Goal: Entertainment & Leisure: Consume media (video, audio)

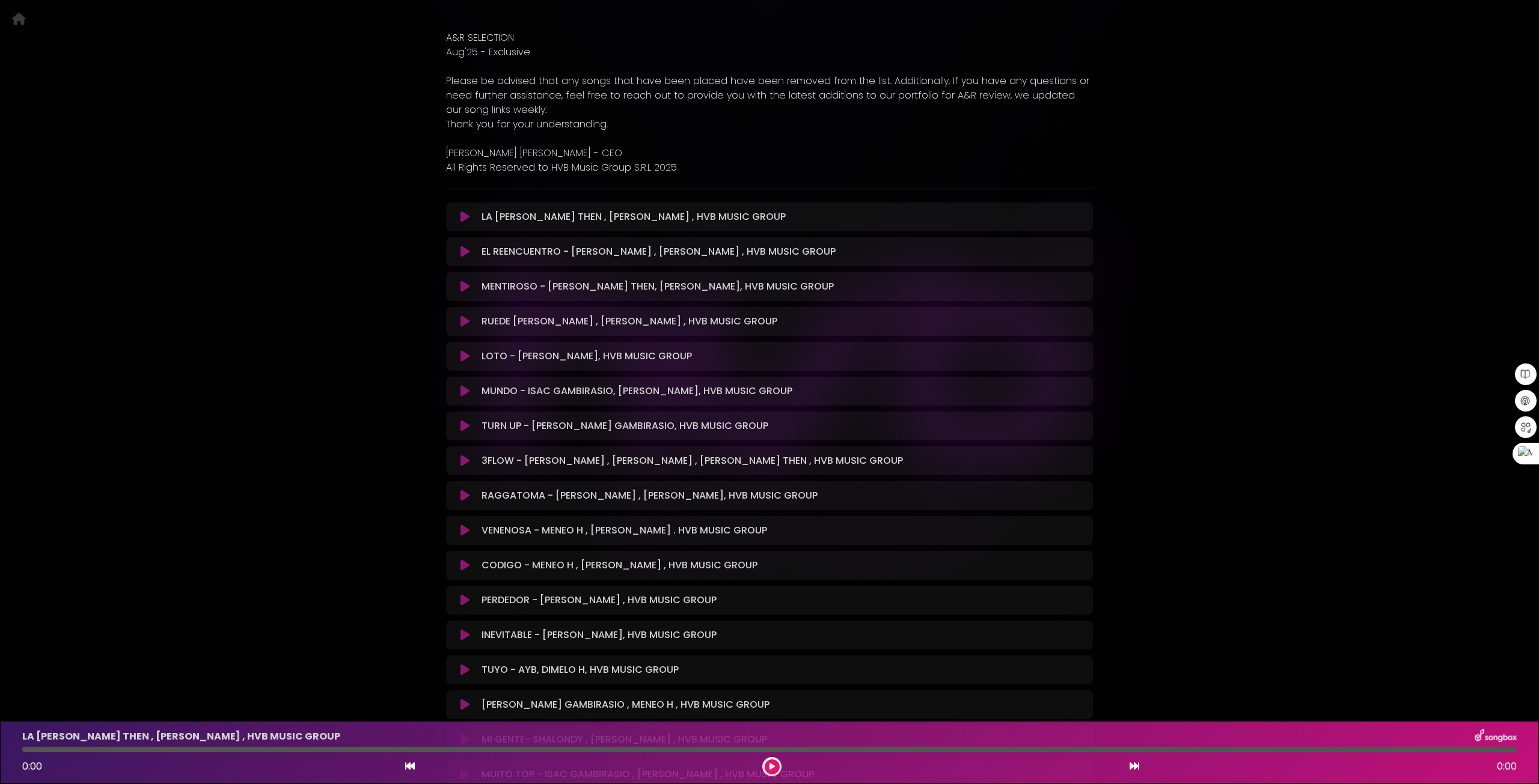
scroll to position [240, 0]
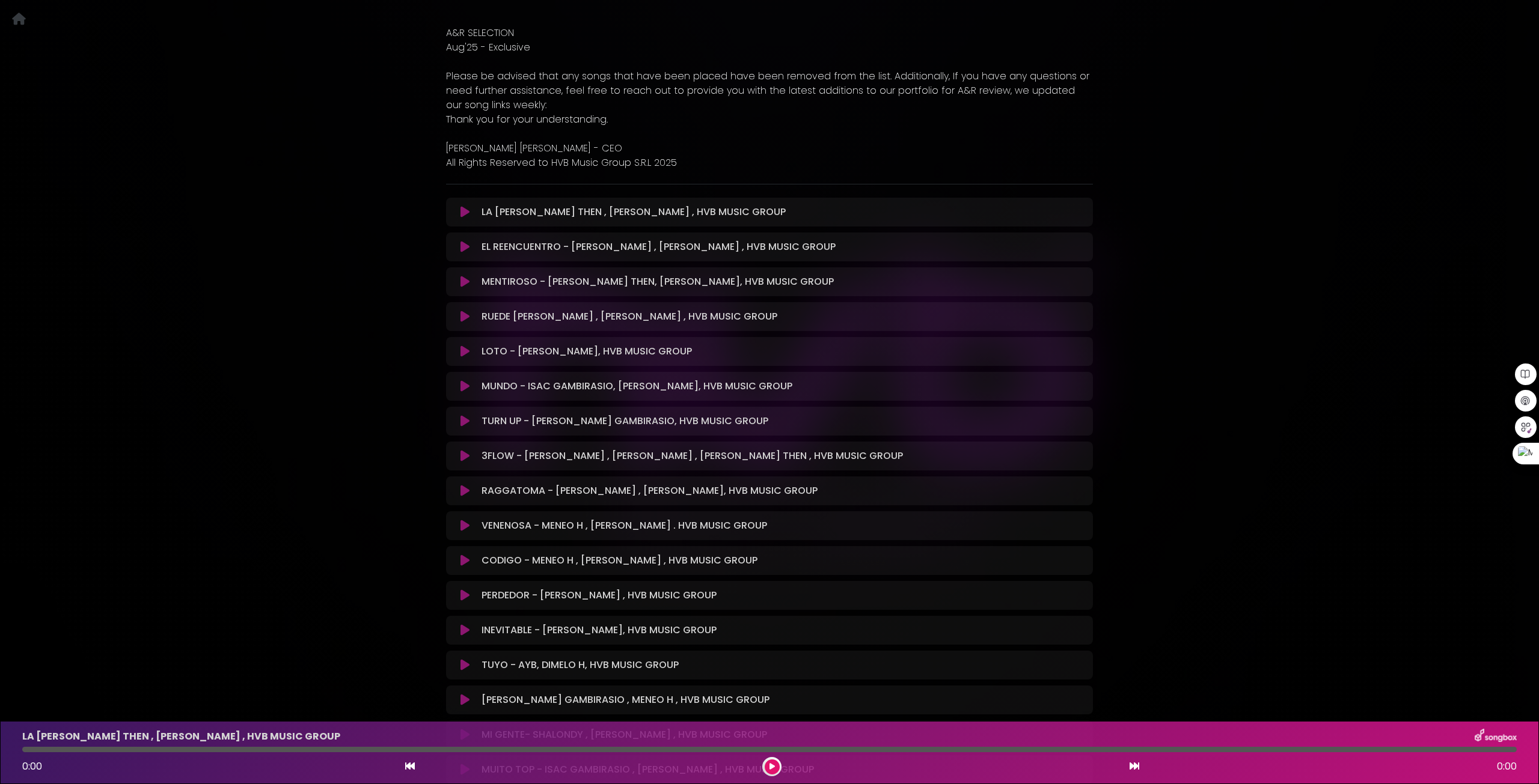
click at [468, 247] on icon at bounding box center [465, 247] width 9 height 12
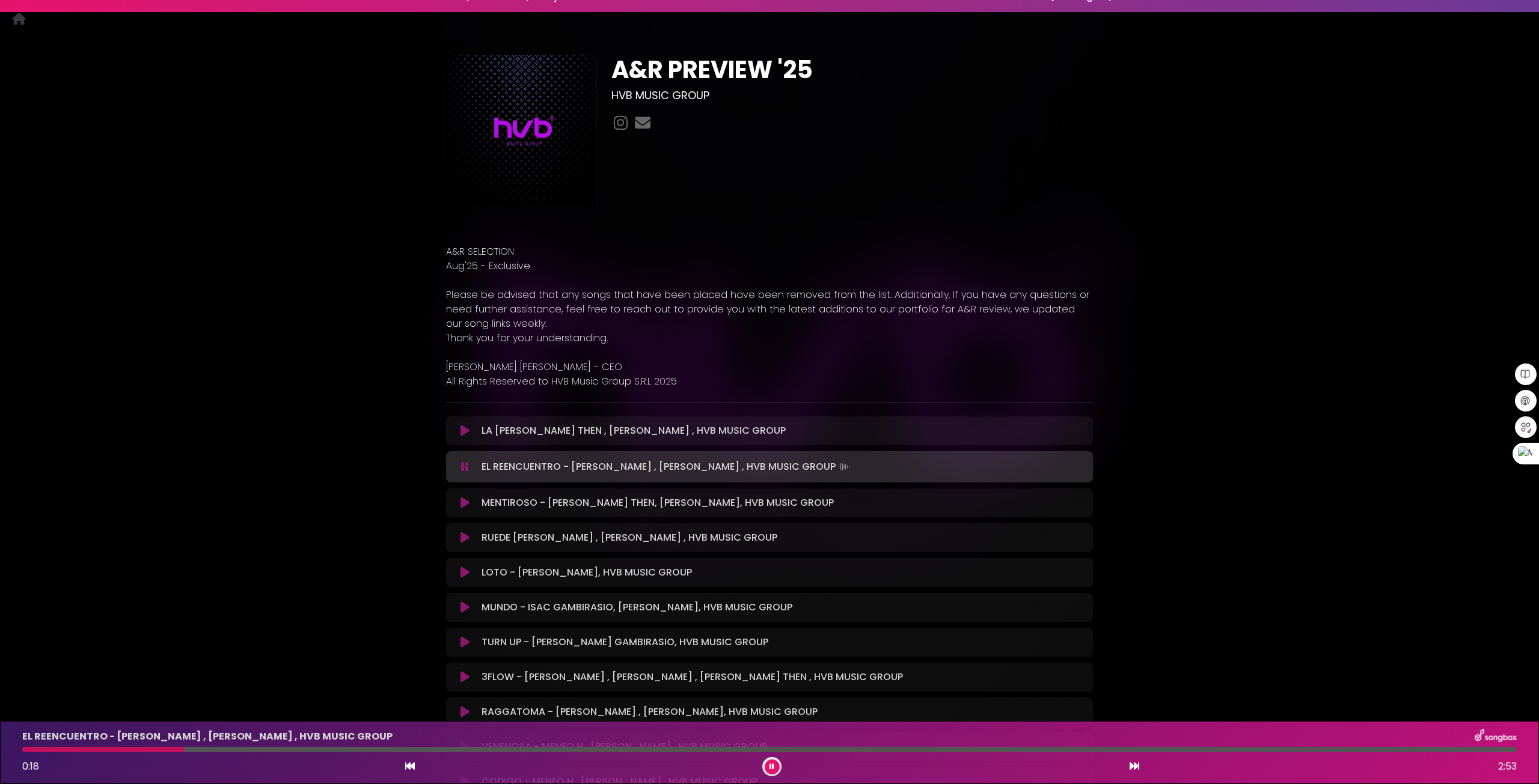
scroll to position [0, 0]
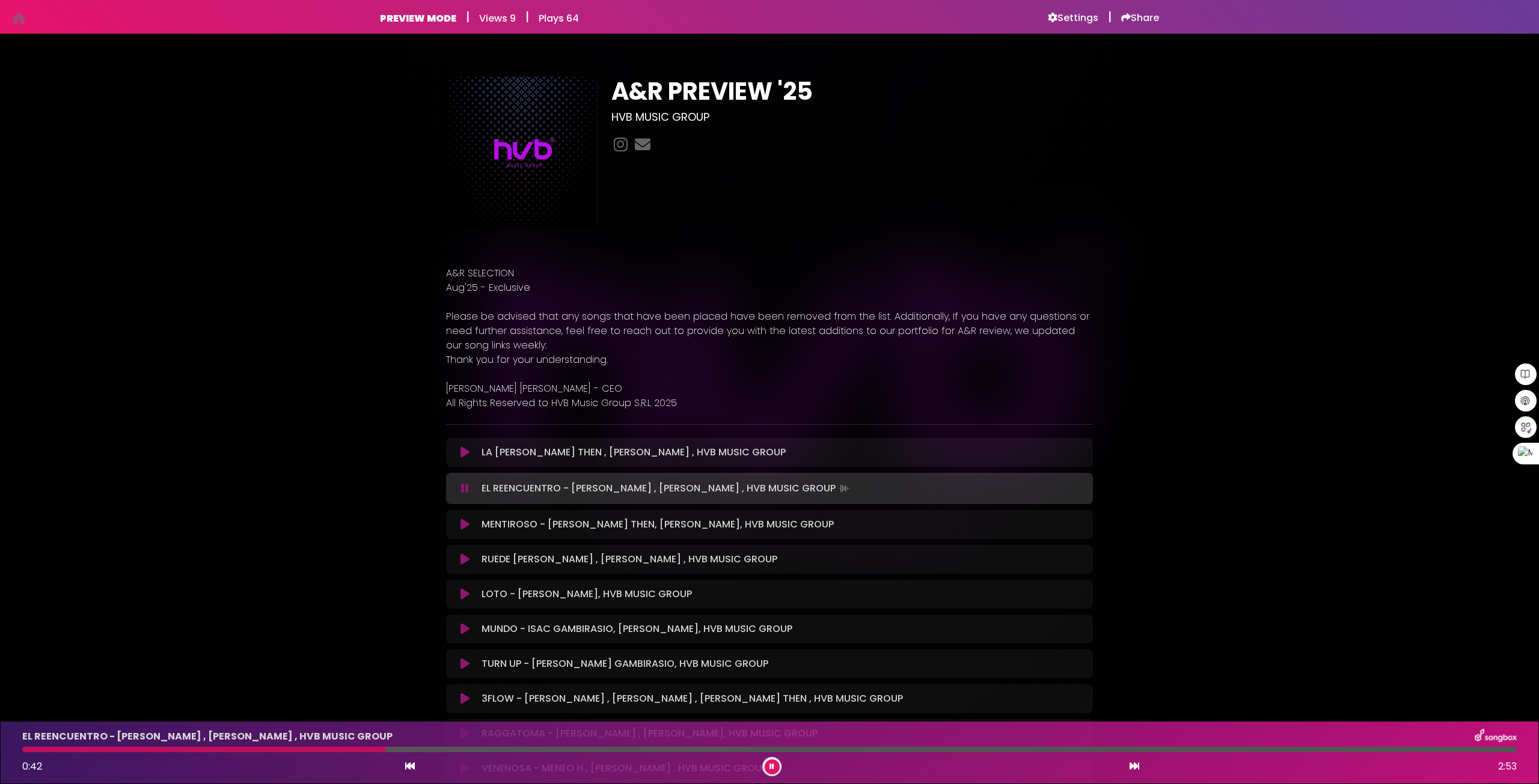
click at [772, 764] on icon at bounding box center [772, 767] width 5 height 7
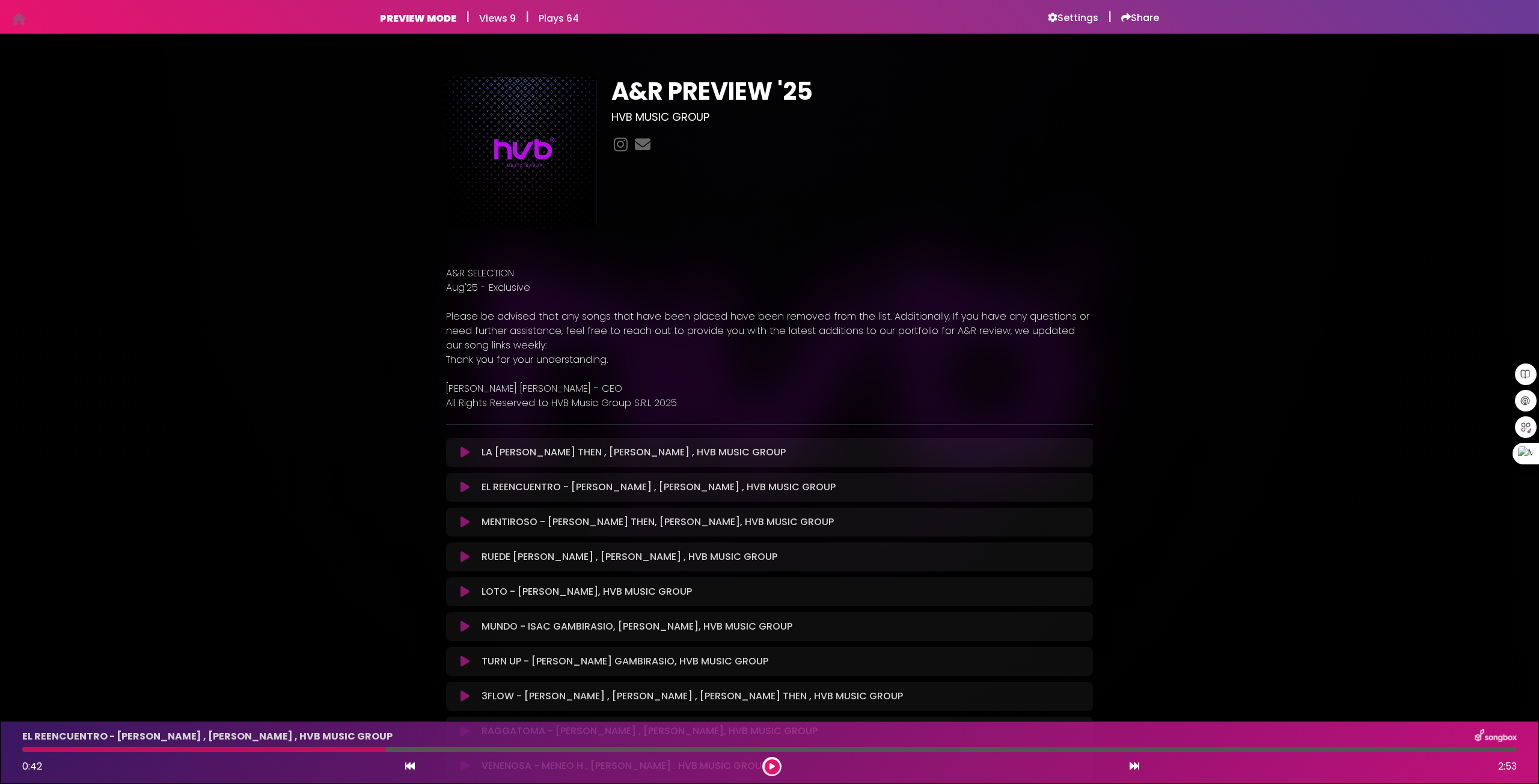
click at [463, 454] on icon at bounding box center [465, 452] width 9 height 12
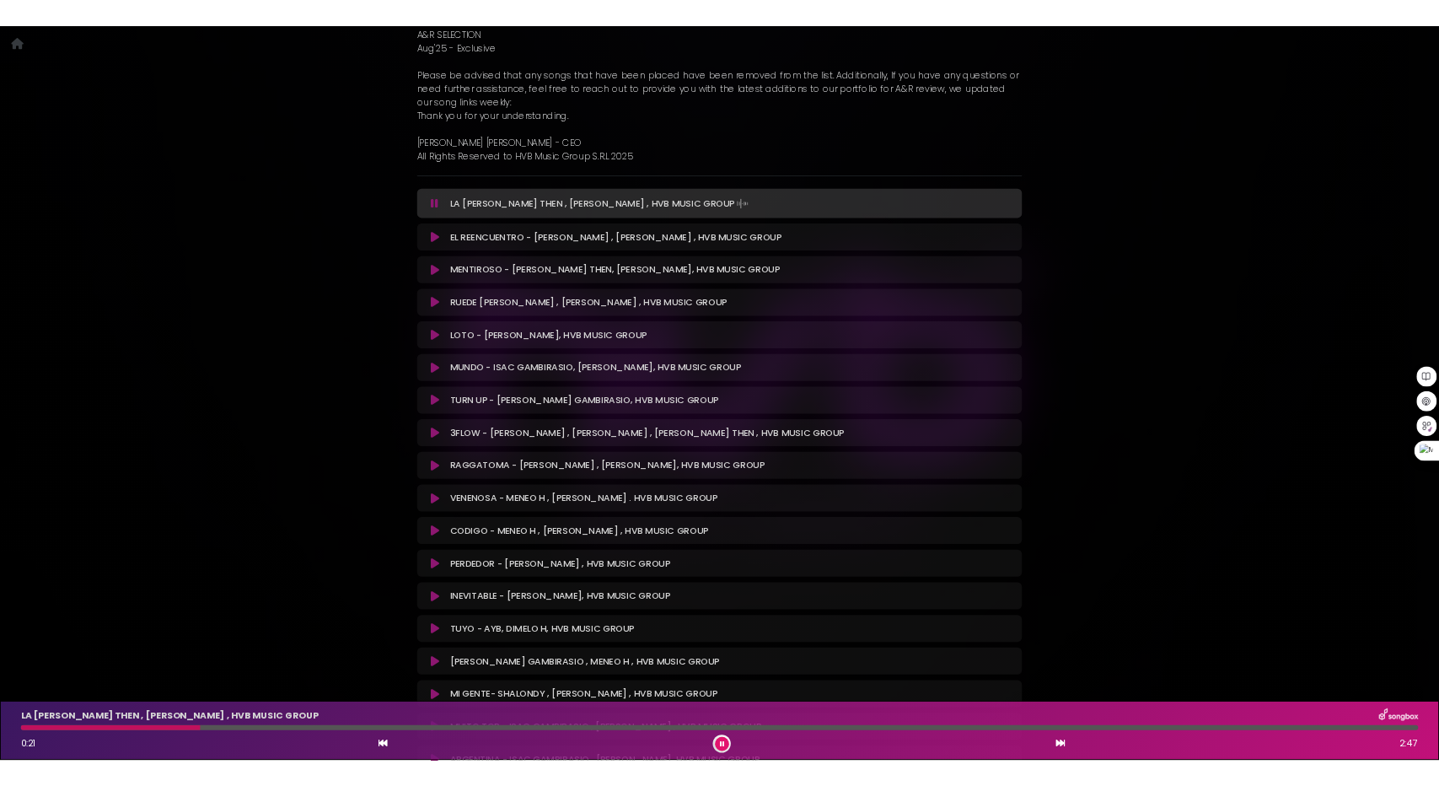
scroll to position [337, 0]
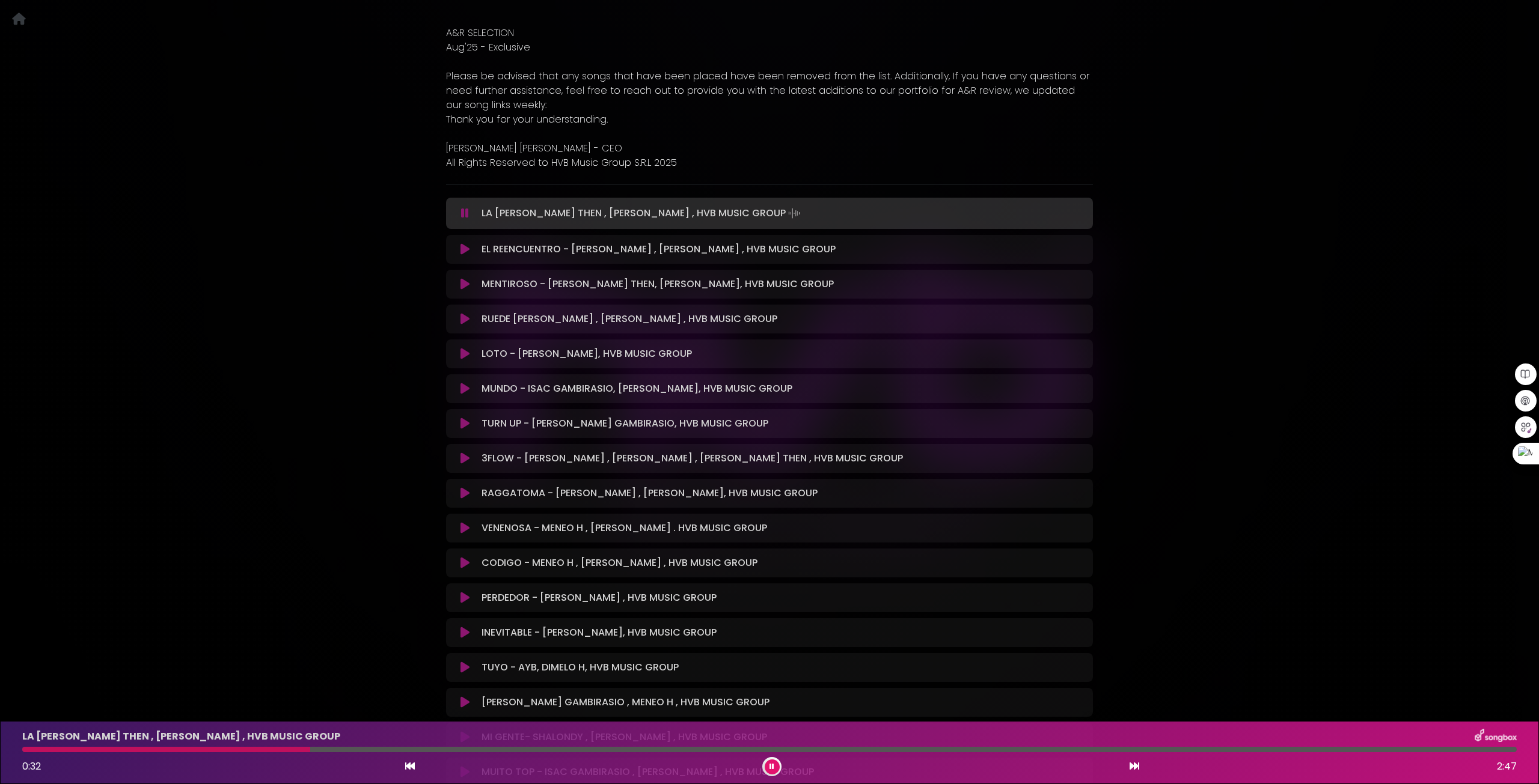
click at [469, 284] on icon at bounding box center [465, 284] width 9 height 12
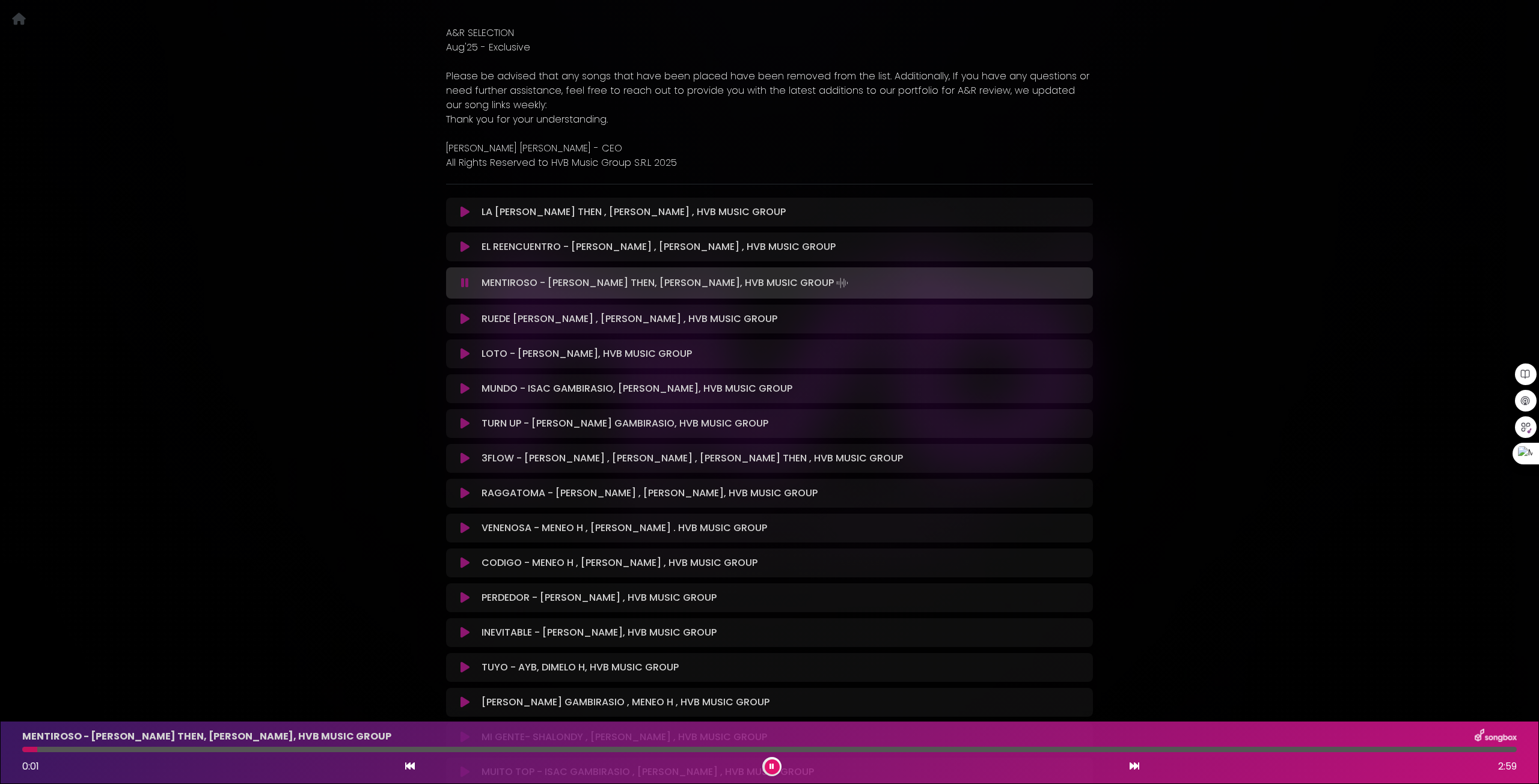
click at [469, 279] on button at bounding box center [465, 283] width 24 height 12
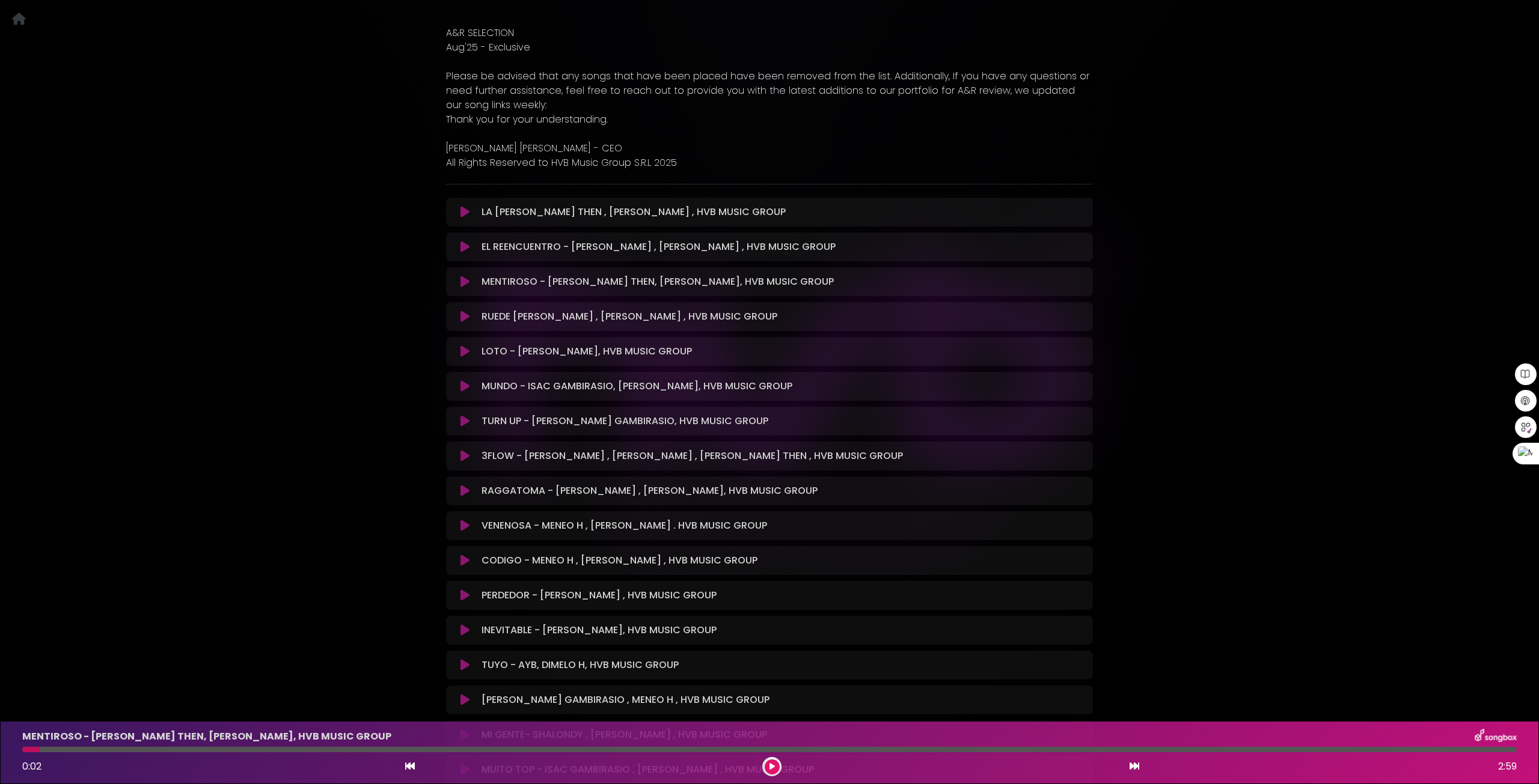
click at [470, 281] on button at bounding box center [465, 282] width 24 height 12
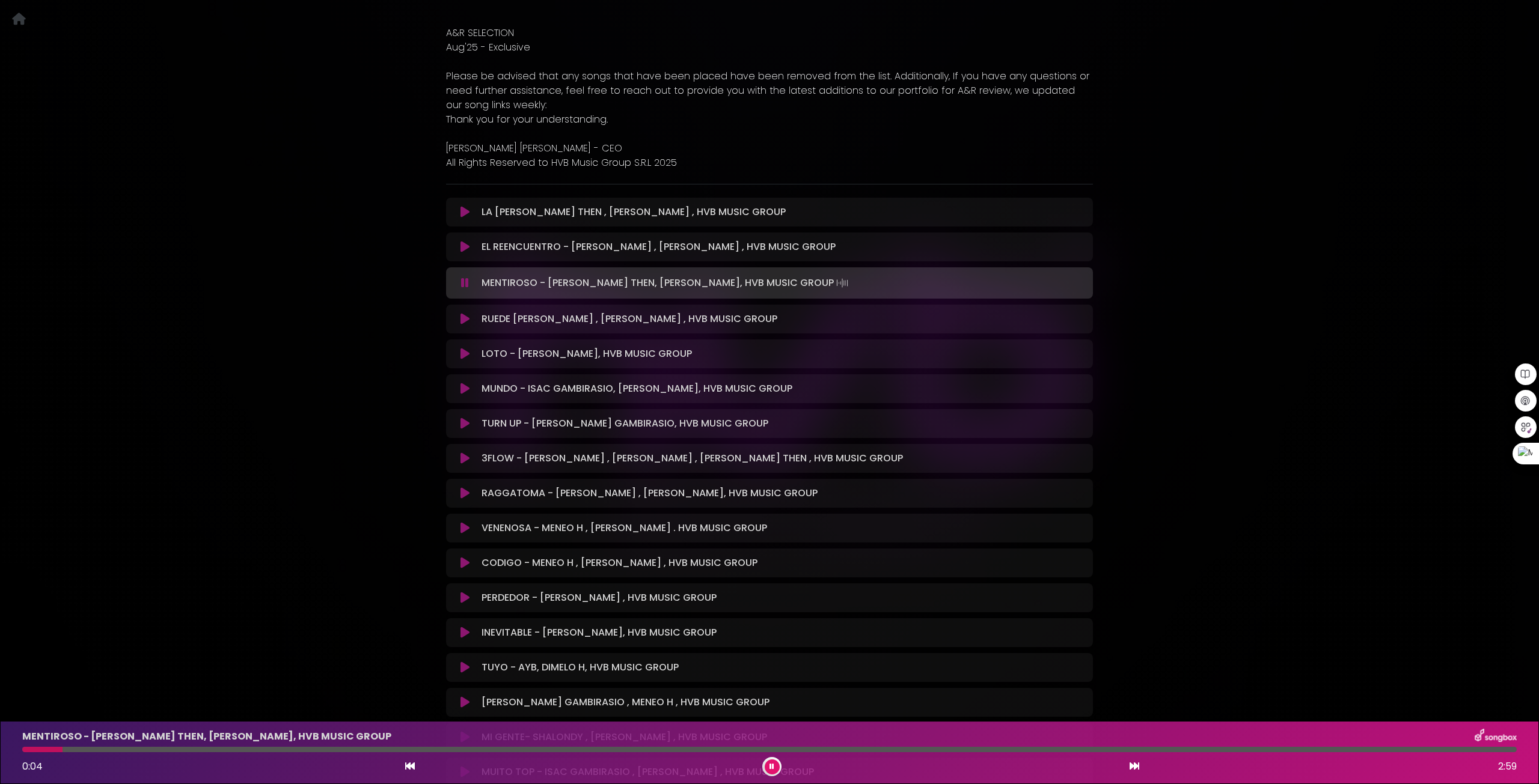
click at [24, 750] on div at bounding box center [42, 750] width 40 height 6
click at [468, 320] on icon at bounding box center [465, 319] width 9 height 12
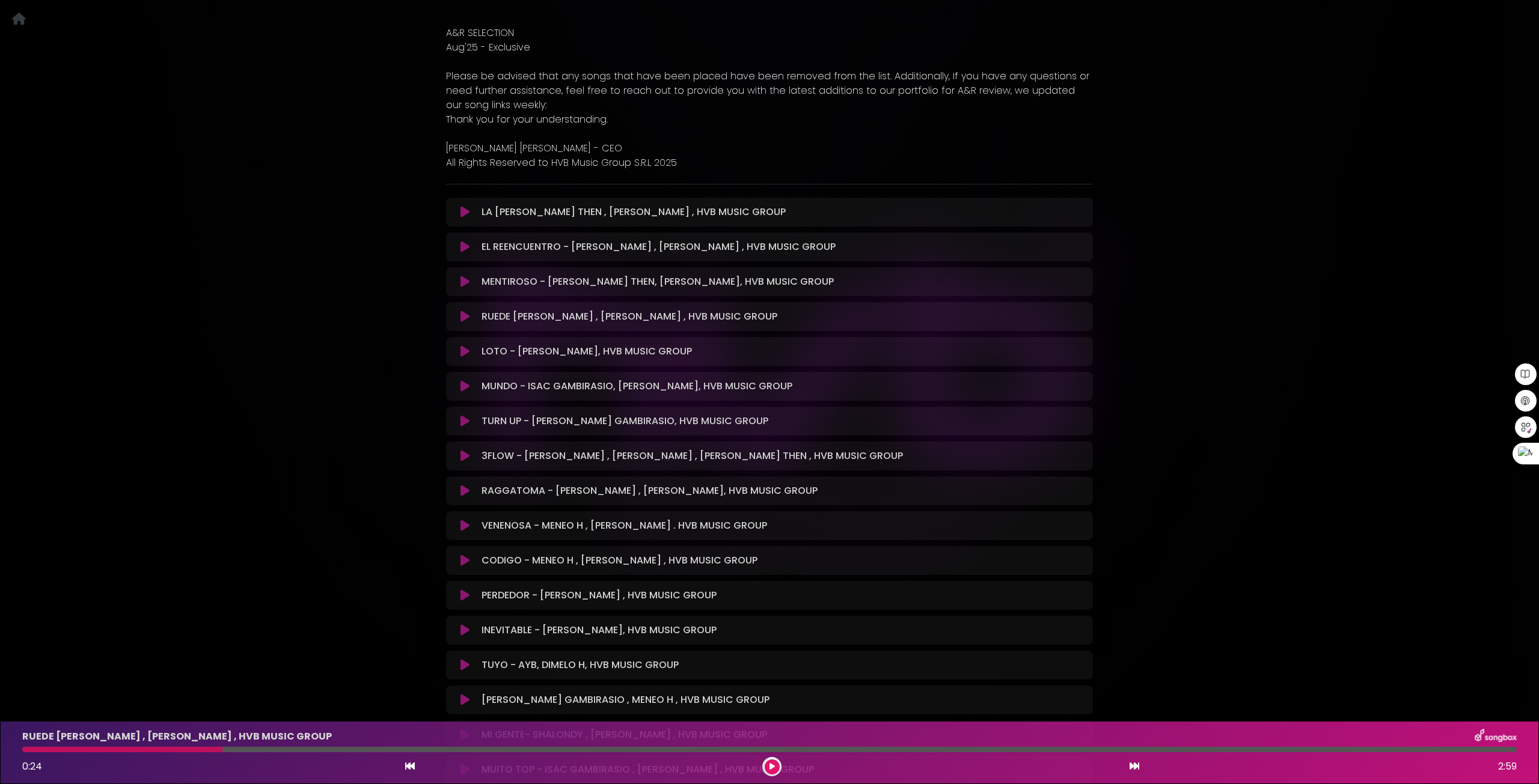
click at [469, 319] on icon at bounding box center [465, 316] width 9 height 12
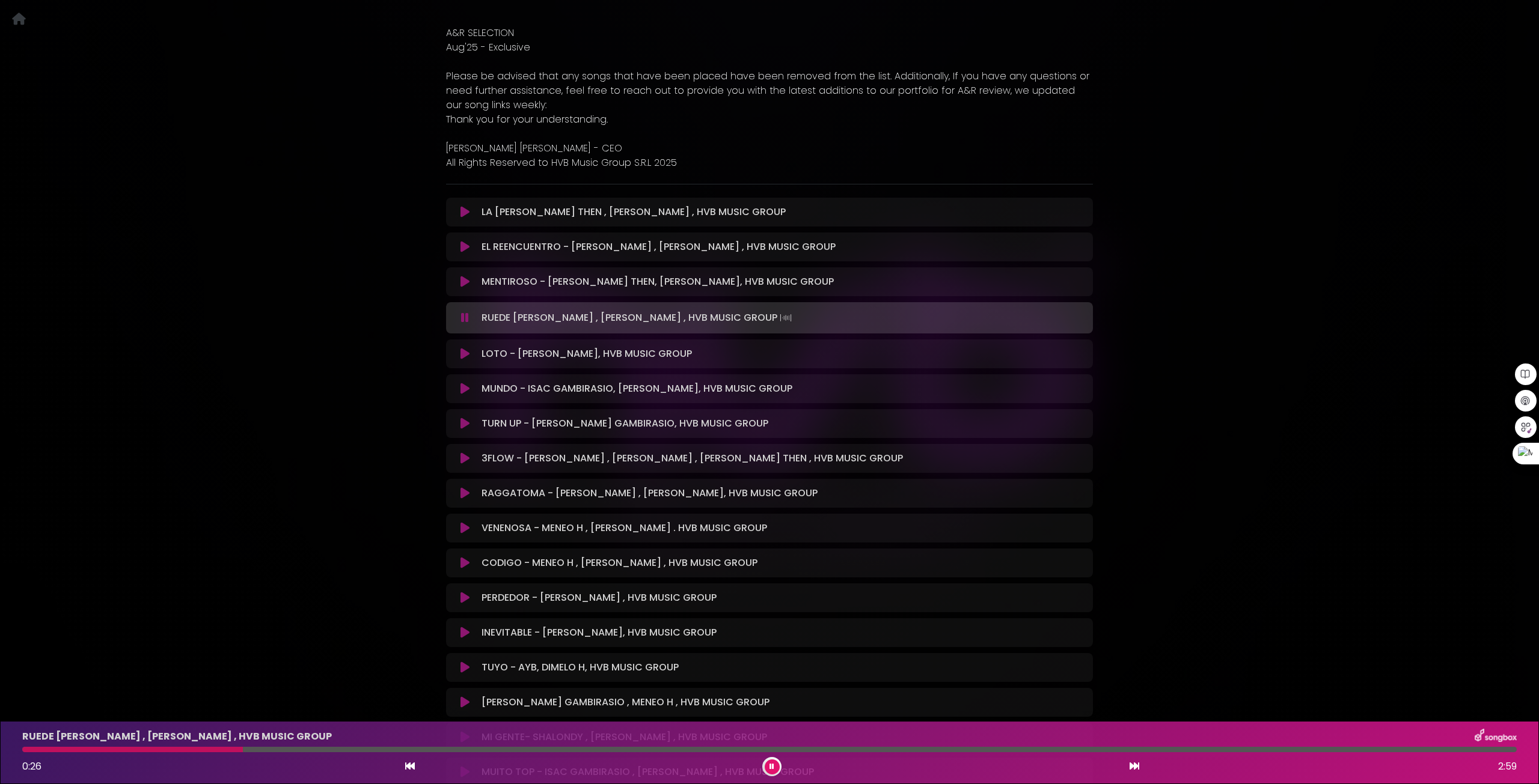
click at [466, 320] on icon at bounding box center [465, 318] width 8 height 12
click at [1136, 765] on icon at bounding box center [1134, 765] width 9 height 9
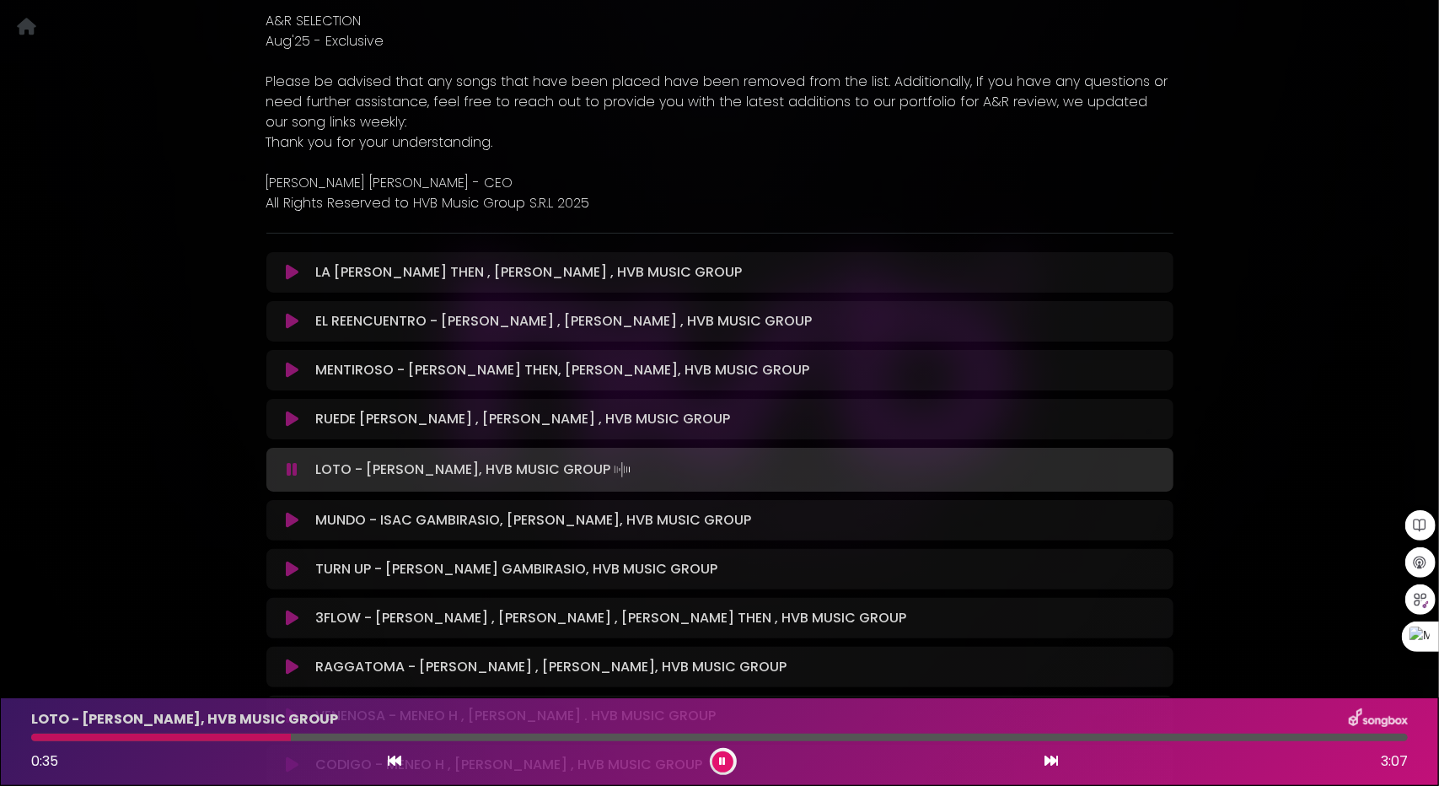
scroll to position [506, 0]
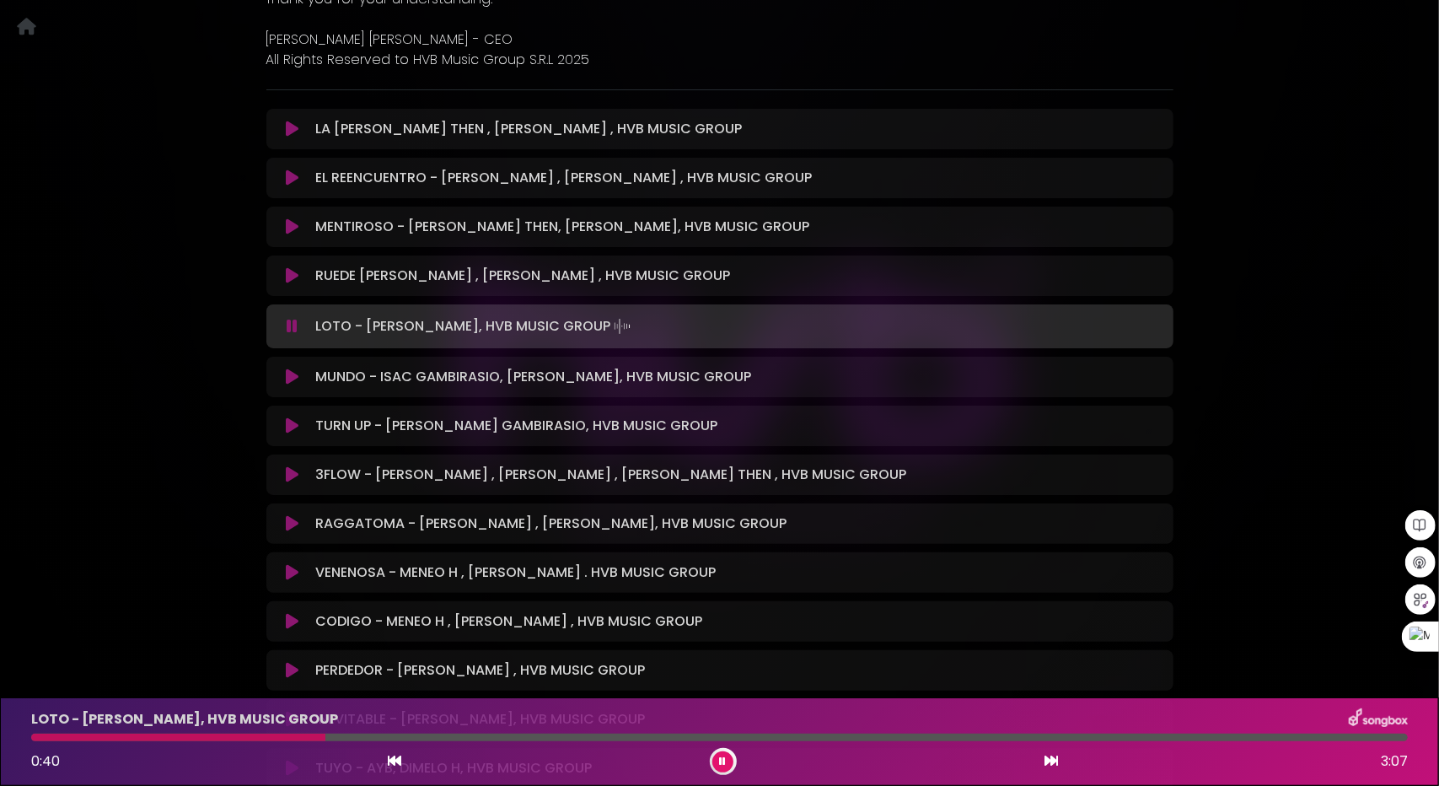
click at [293, 379] on icon at bounding box center [292, 376] width 13 height 17
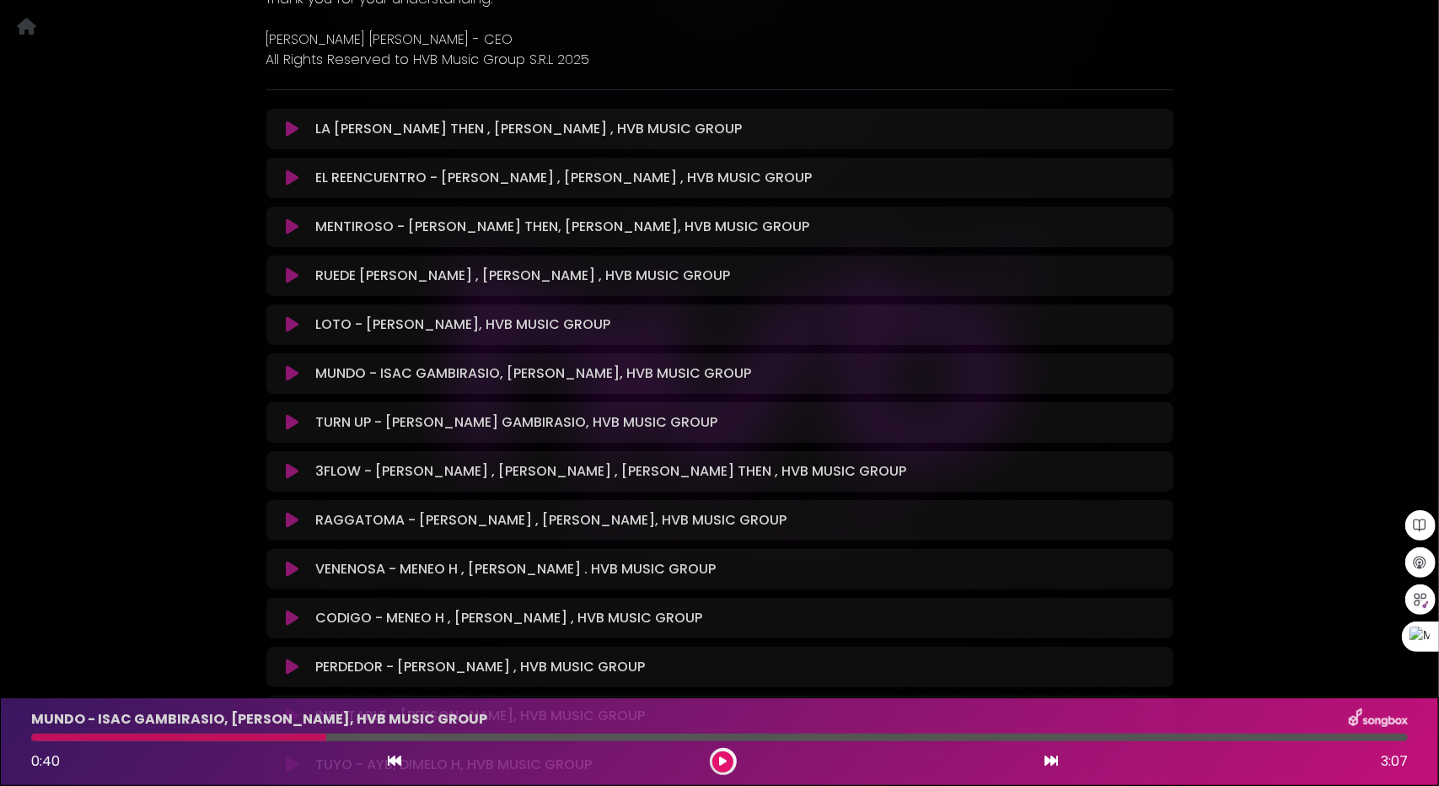
click at [289, 375] on icon at bounding box center [292, 373] width 13 height 17
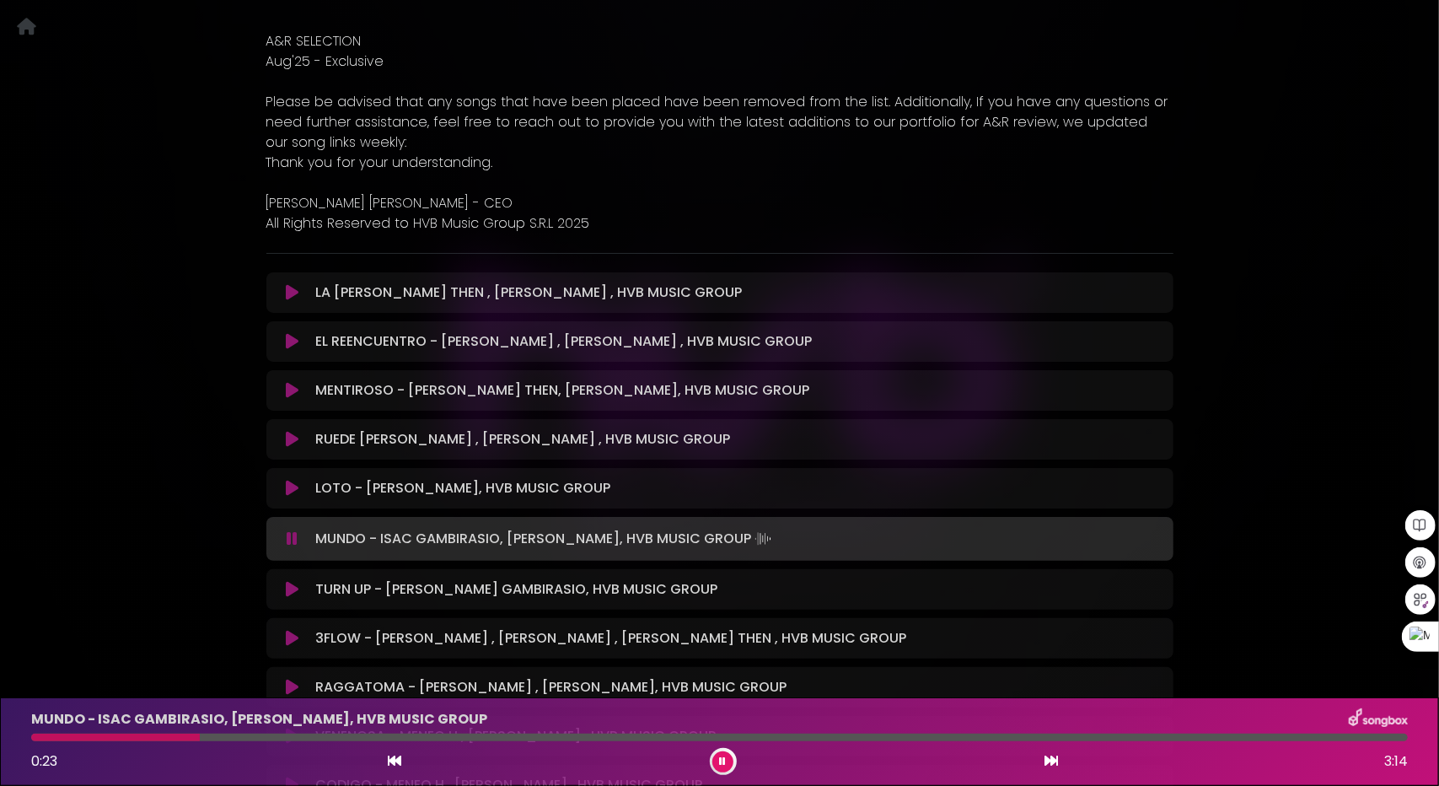
scroll to position [337, 0]
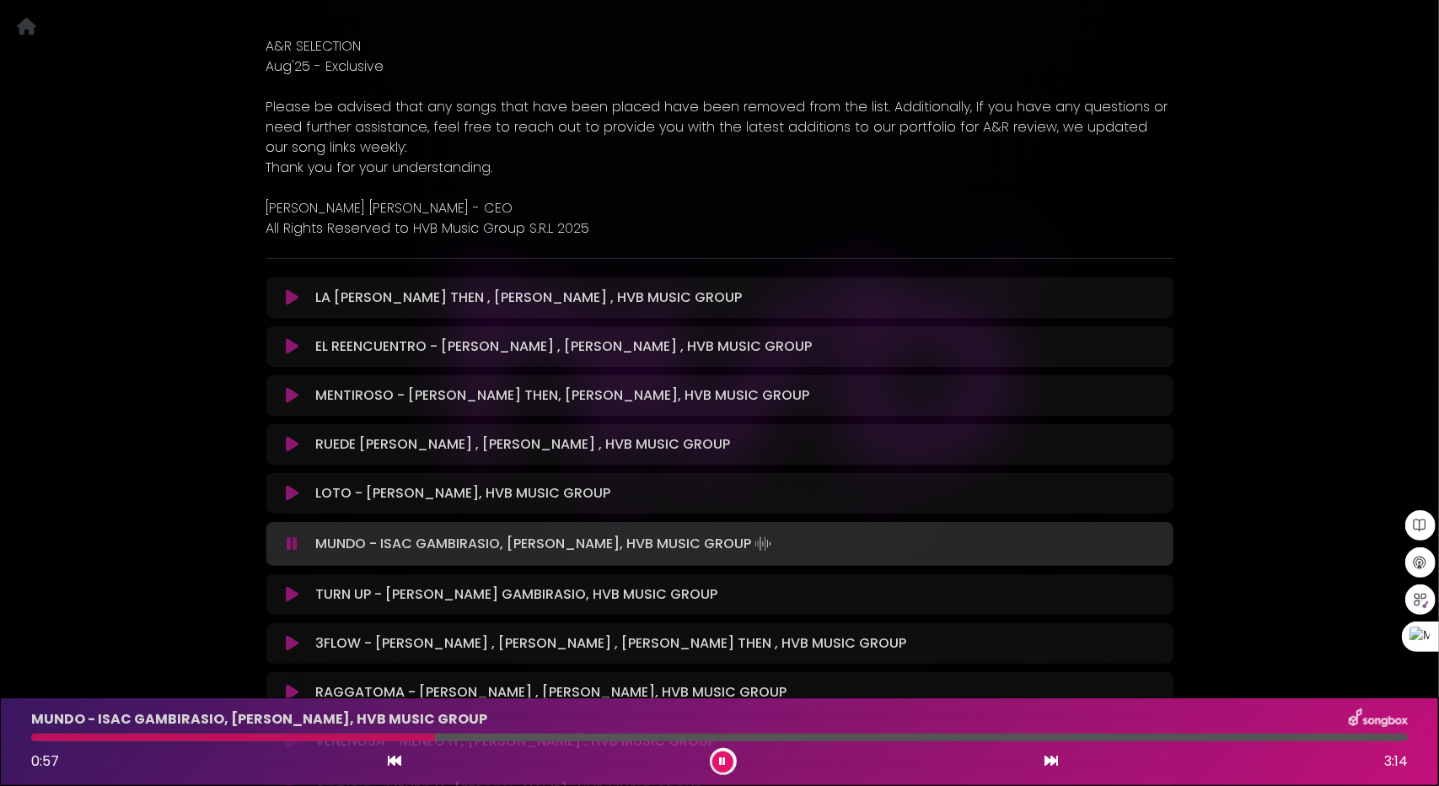
click at [298, 591] on icon at bounding box center [292, 594] width 13 height 17
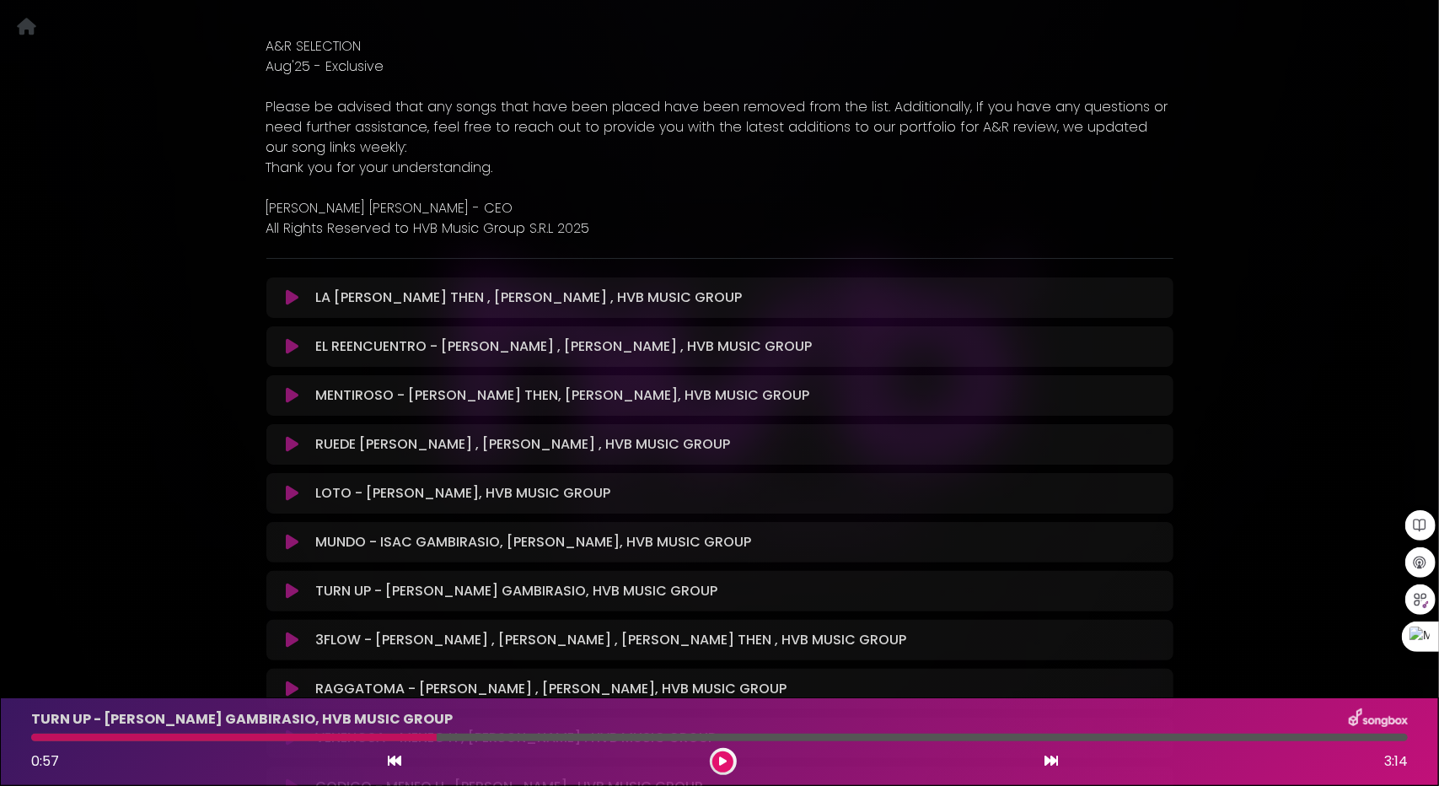
click at [298, 591] on icon at bounding box center [292, 591] width 13 height 17
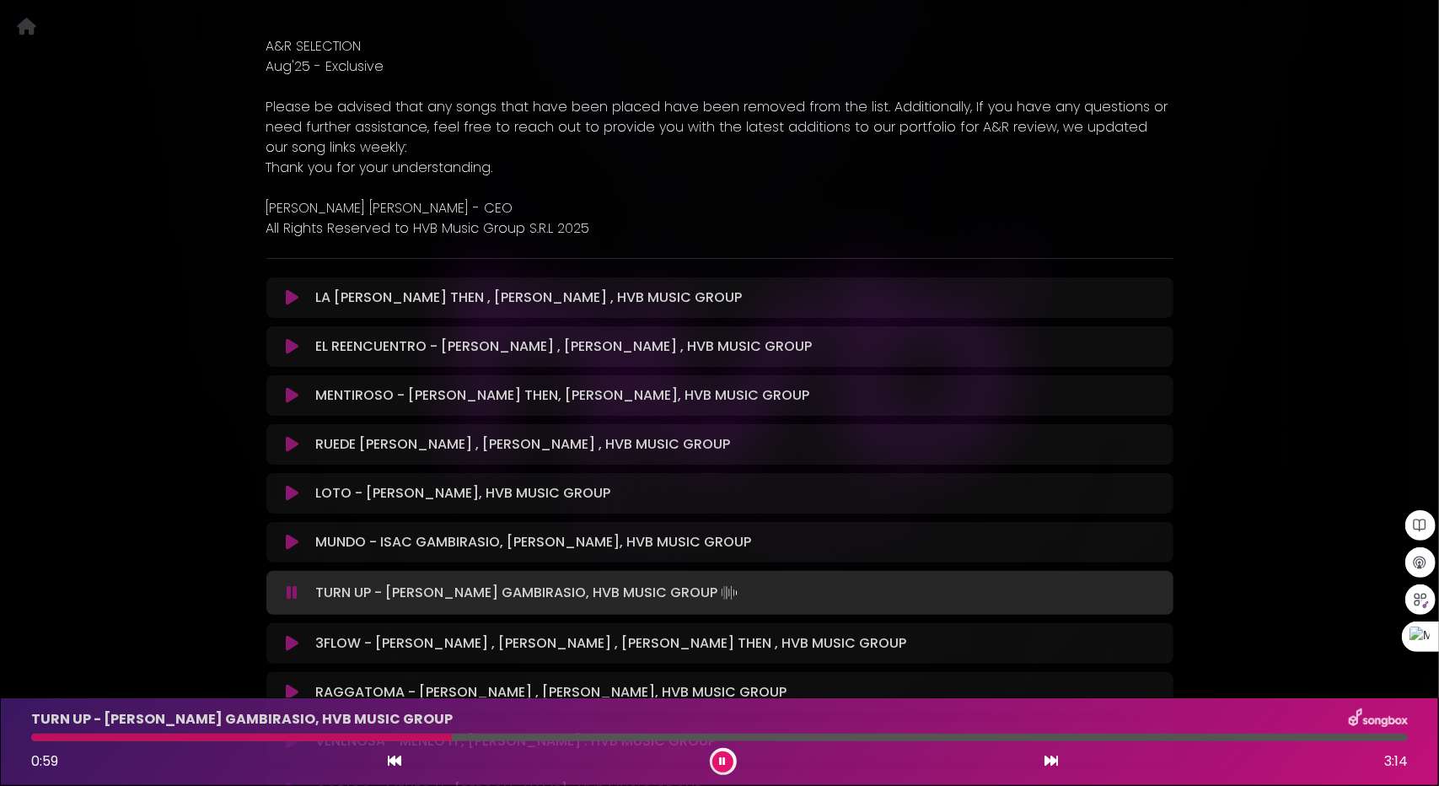
click at [1055, 755] on icon at bounding box center [1051, 760] width 13 height 13
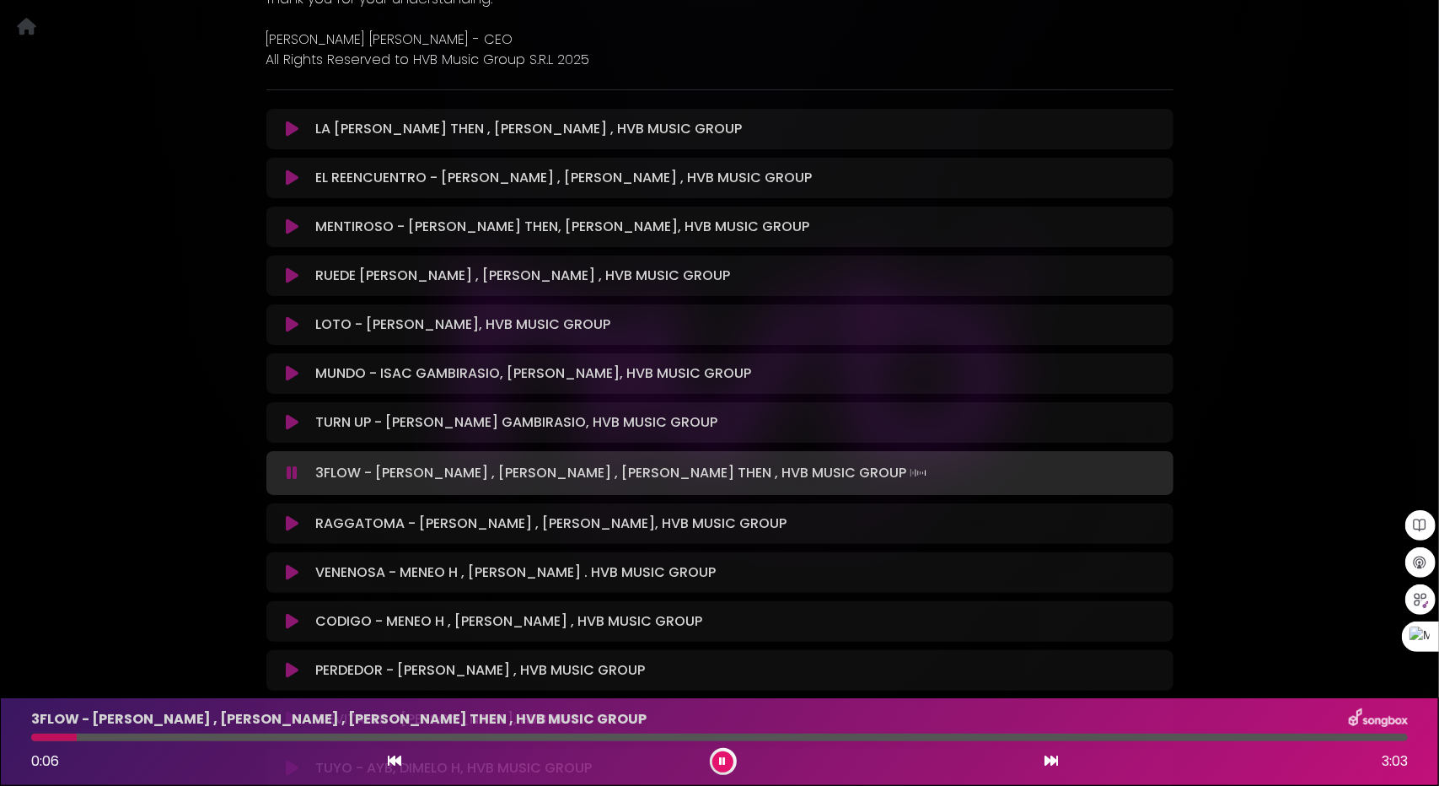
scroll to position [590, 0]
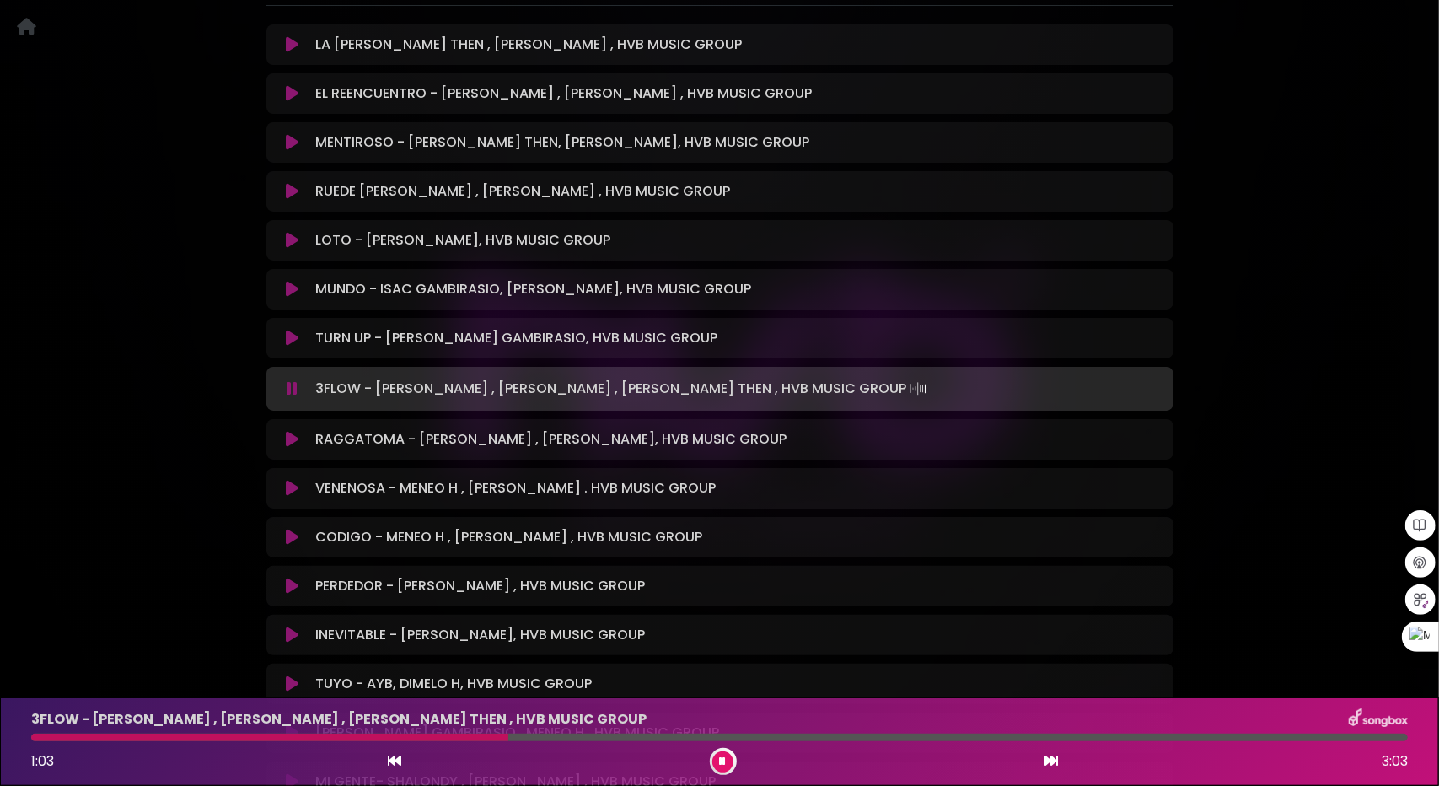
click at [728, 761] on button at bounding box center [722, 761] width 21 height 21
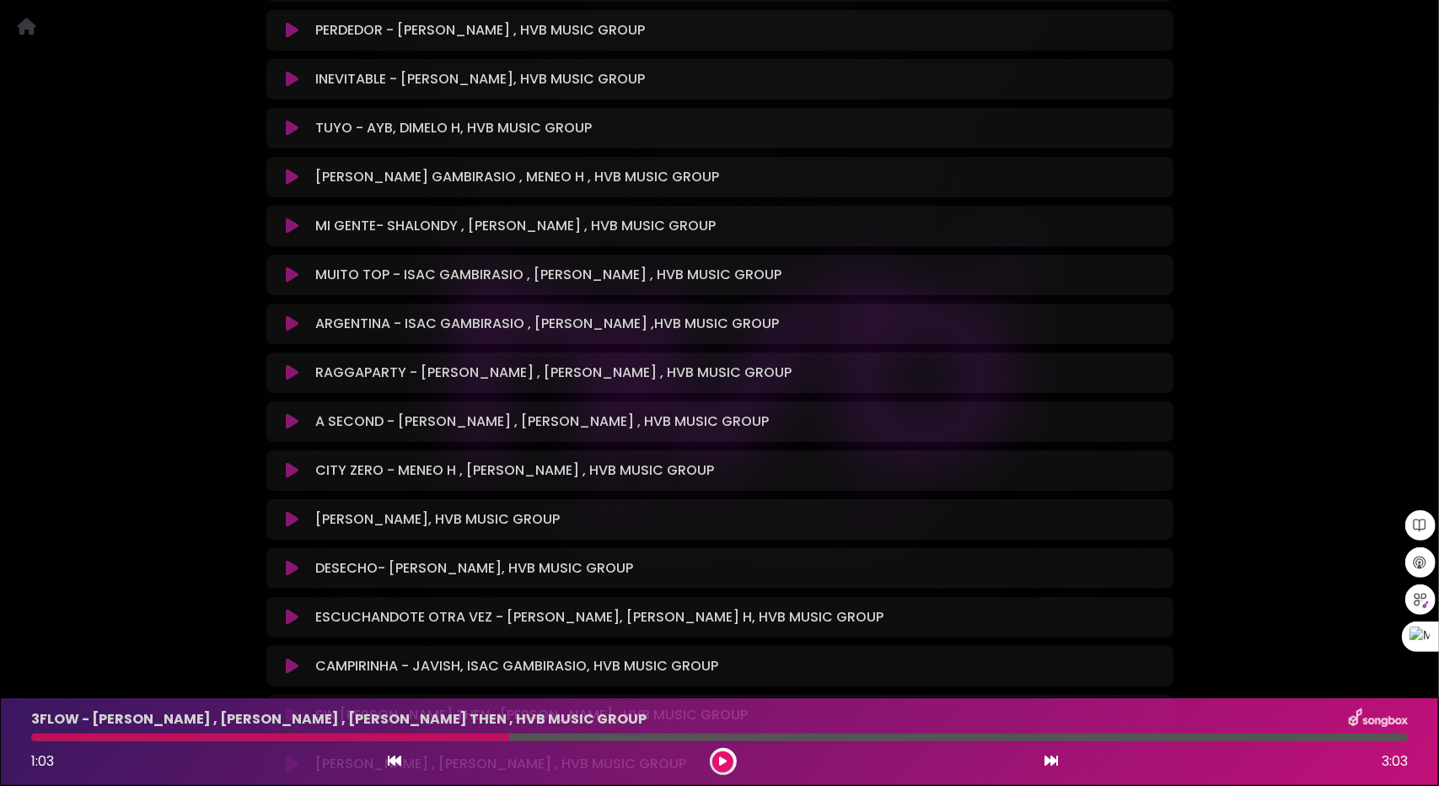
scroll to position [1180, 0]
